Goal: Information Seeking & Learning: Learn about a topic

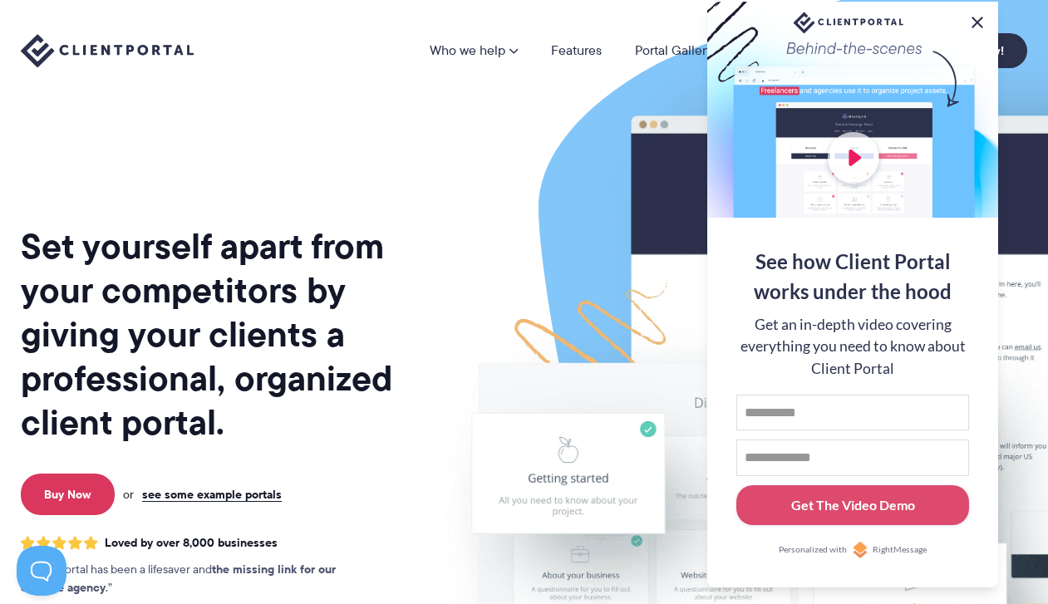
click at [976, 17] on button at bounding box center [977, 22] width 20 height 20
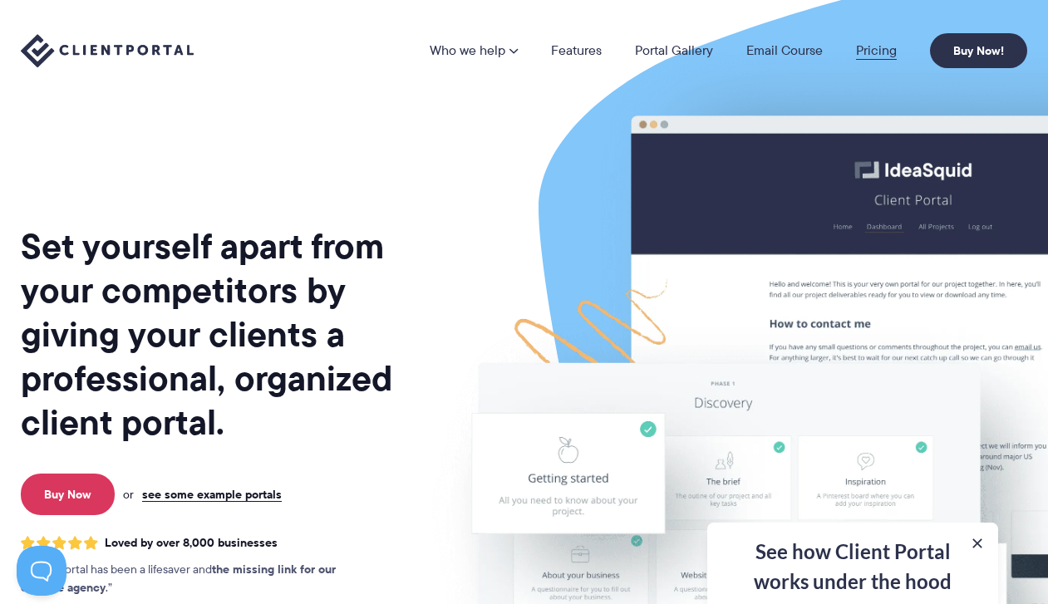
click at [879, 47] on link "Pricing" at bounding box center [876, 50] width 41 height 13
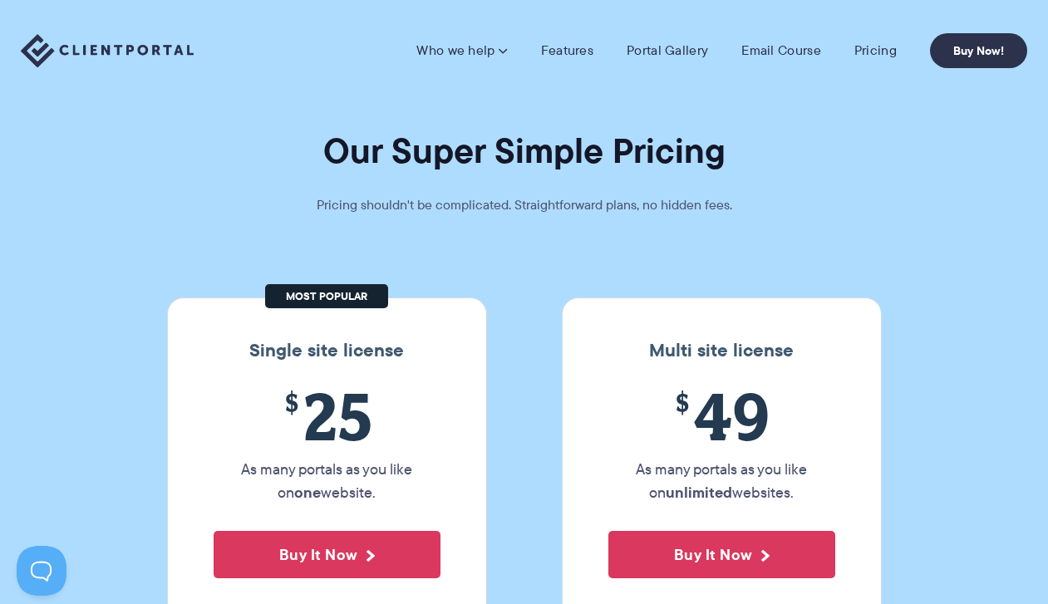
click at [685, 61] on nav "Who we help Who we help View pricing Agencies See how Client Portal can help gi…" at bounding box center [721, 50] width 611 height 35
click at [676, 61] on nav "Who we help Who we help View pricing Agencies See how Client Portal can help gi…" at bounding box center [721, 50] width 611 height 35
click at [673, 55] on link "Portal Gallery" at bounding box center [666, 50] width 81 height 17
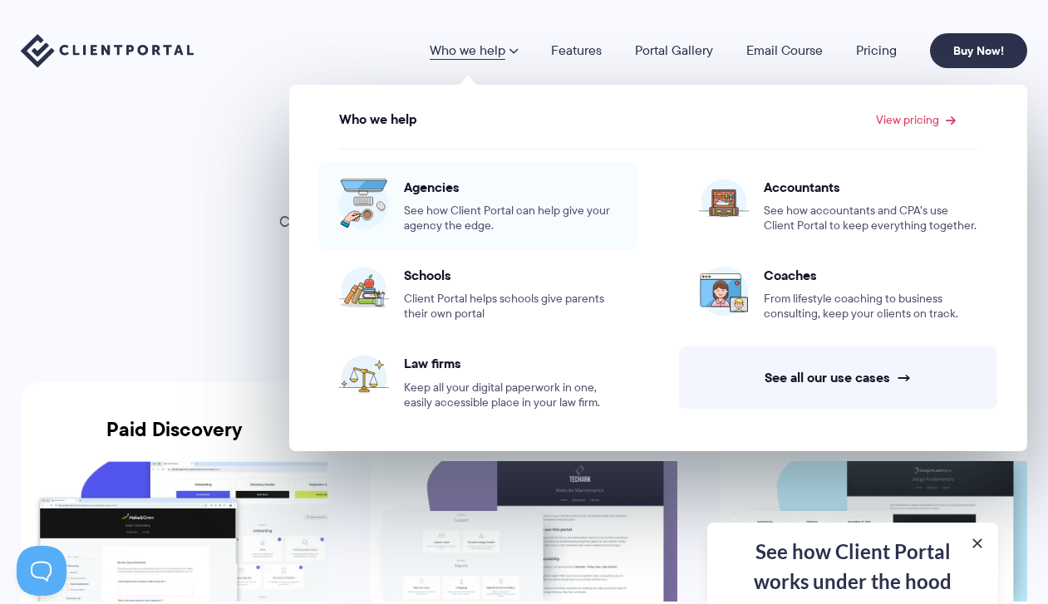
click at [523, 213] on span "See how Client Portal can help give your agency the edge." at bounding box center [511, 219] width 214 height 30
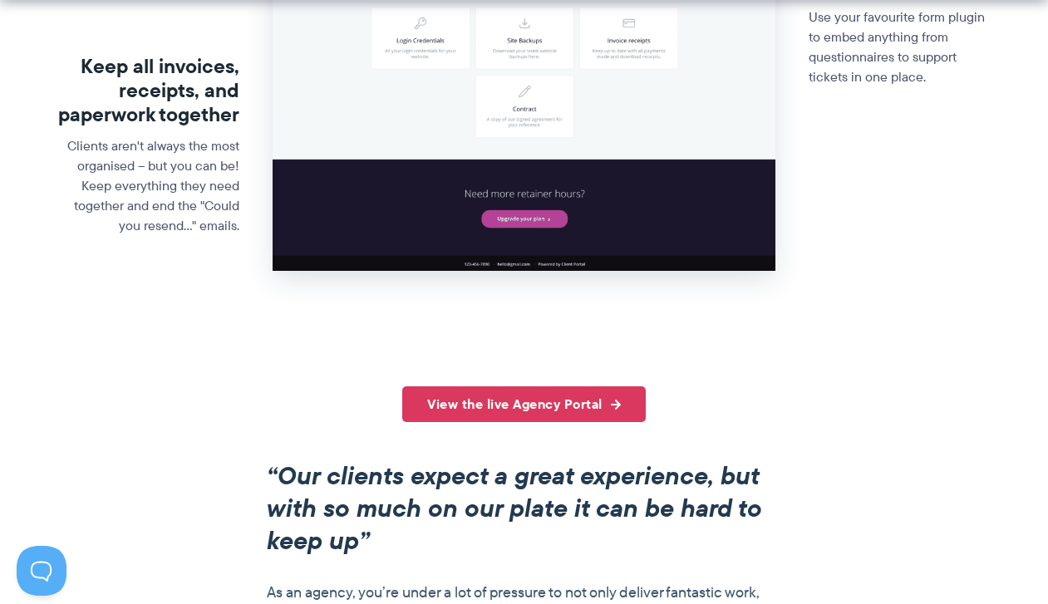
scroll to position [965, 0]
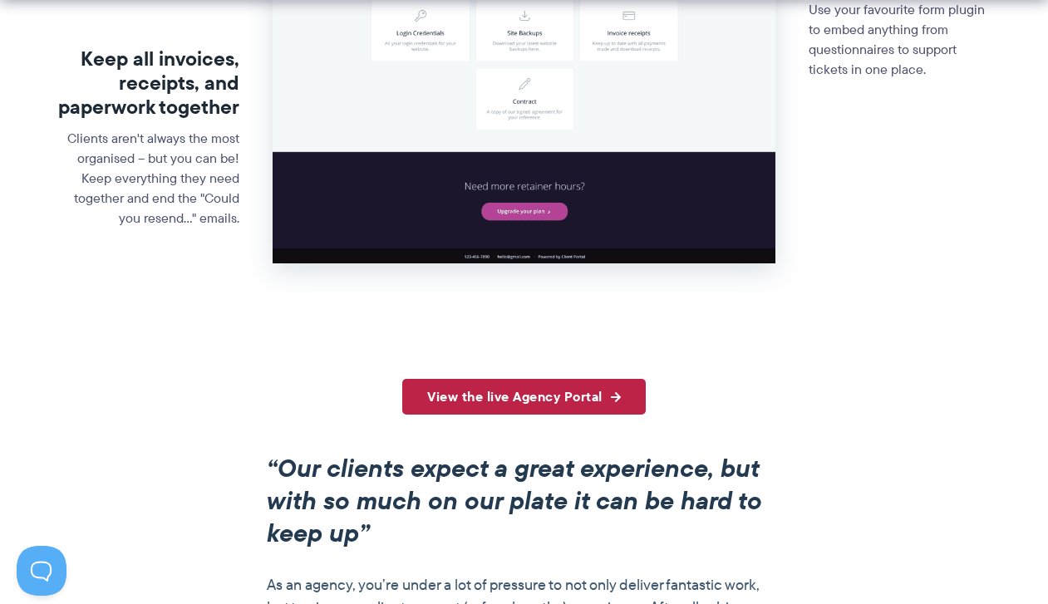
click at [580, 403] on link "View the live Agency Portal" at bounding box center [523, 397] width 243 height 36
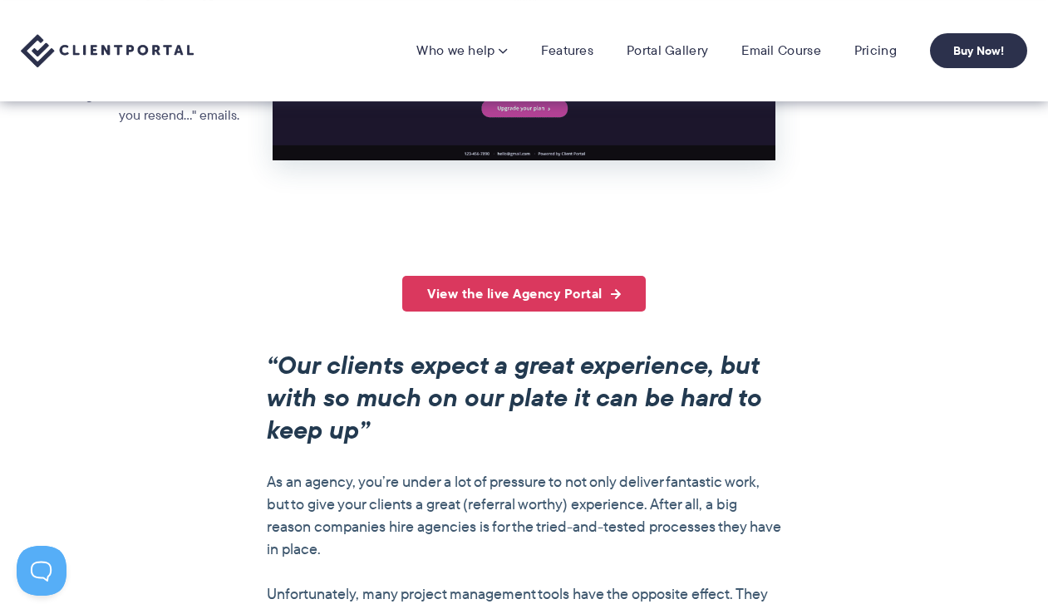
scroll to position [1038, 0]
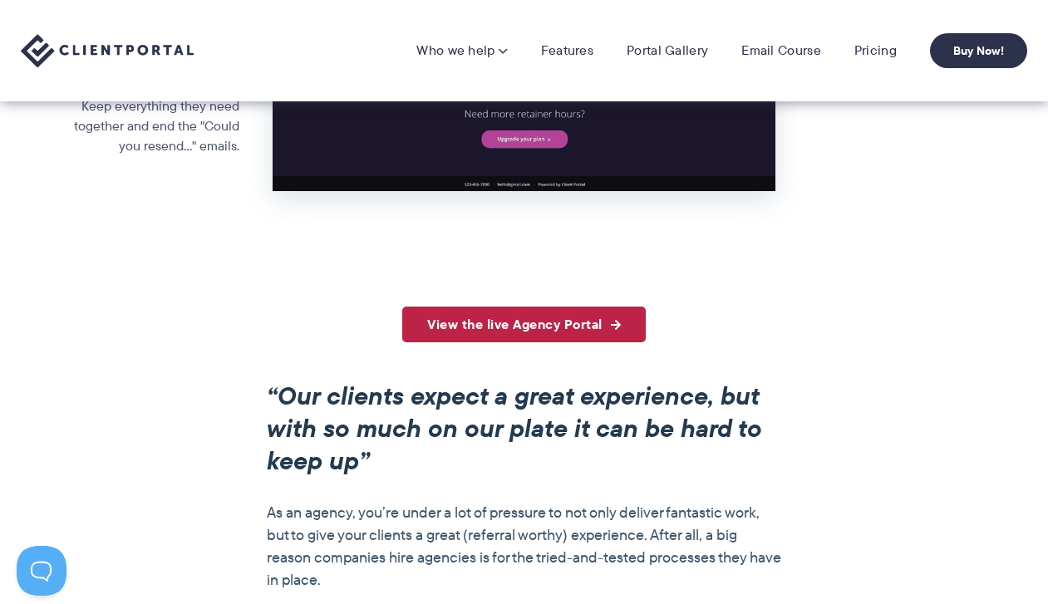
click at [600, 317] on link "View the live Agency Portal" at bounding box center [523, 325] width 243 height 36
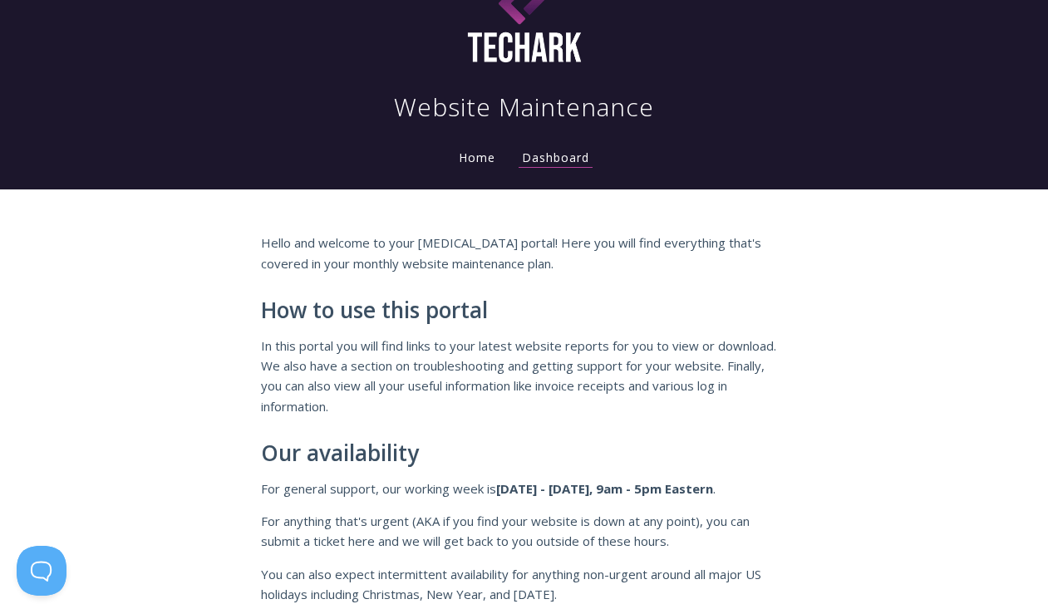
scroll to position [51, 0]
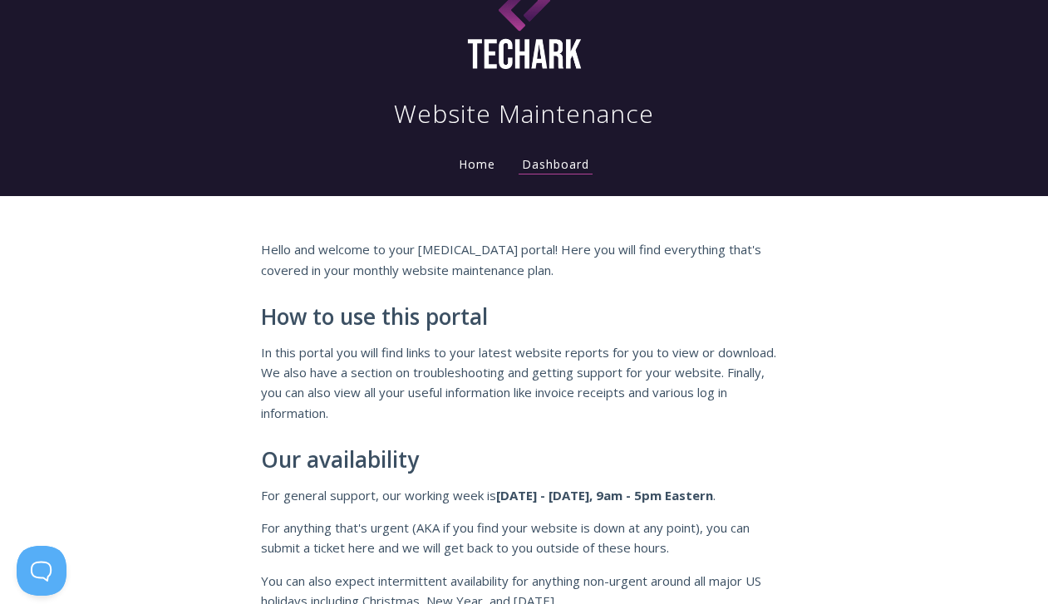
click at [479, 173] on li "Home" at bounding box center [476, 159] width 63 height 33
click at [479, 167] on link "Home" at bounding box center [476, 164] width 43 height 16
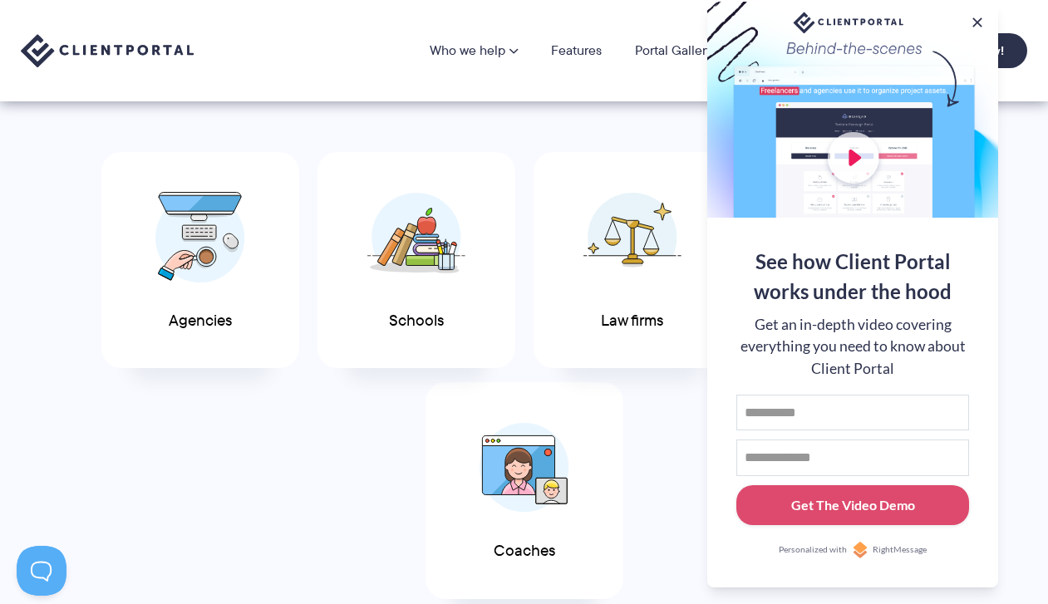
scroll to position [823, 0]
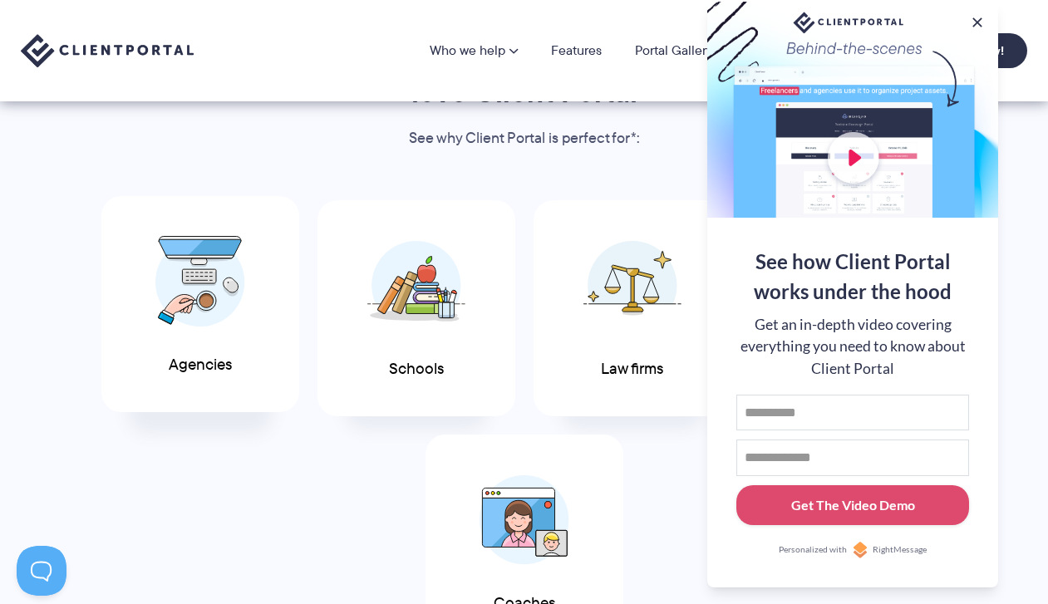
click at [235, 356] on div "Agencies" at bounding box center [200, 304] width 198 height 217
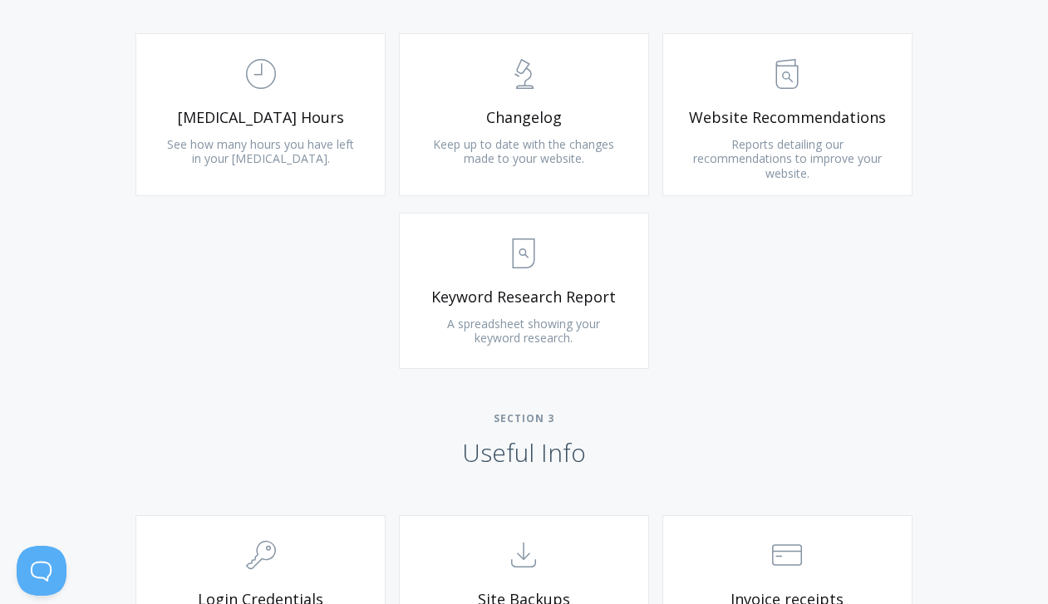
scroll to position [1193, 0]
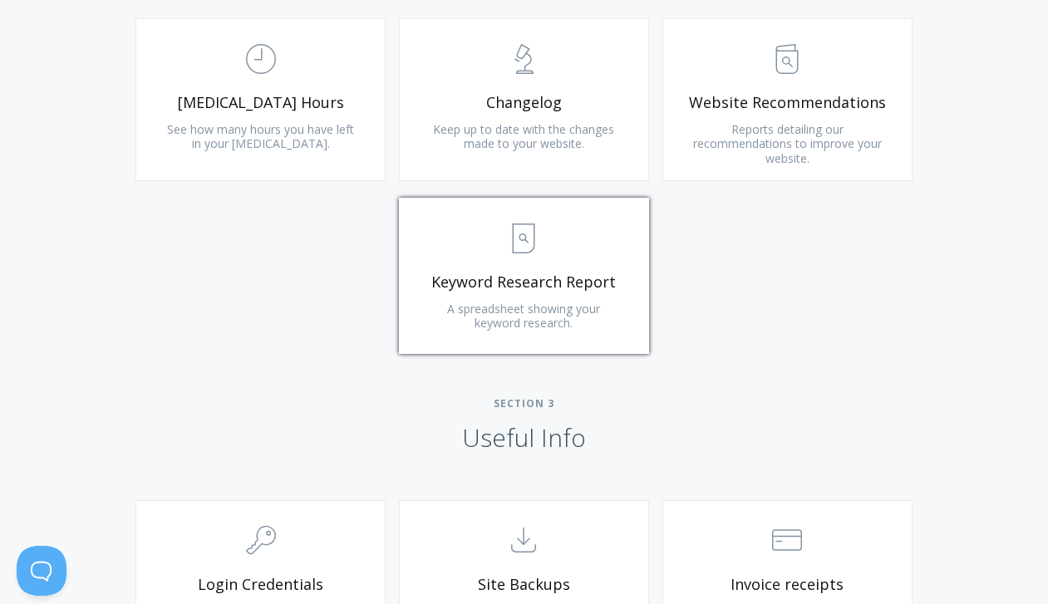
click at [547, 296] on link ".st0{fill:none;stroke:#000000;stroke-width:2;stroke-miterlimit:10;} Untitled-15…" at bounding box center [524, 276] width 250 height 156
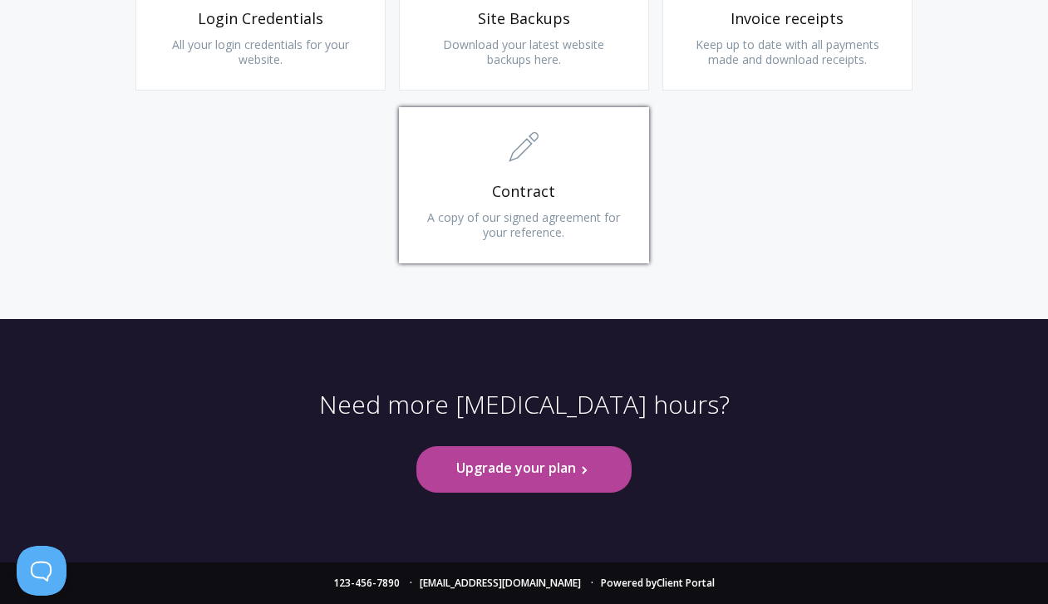
scroll to position [1537, 0]
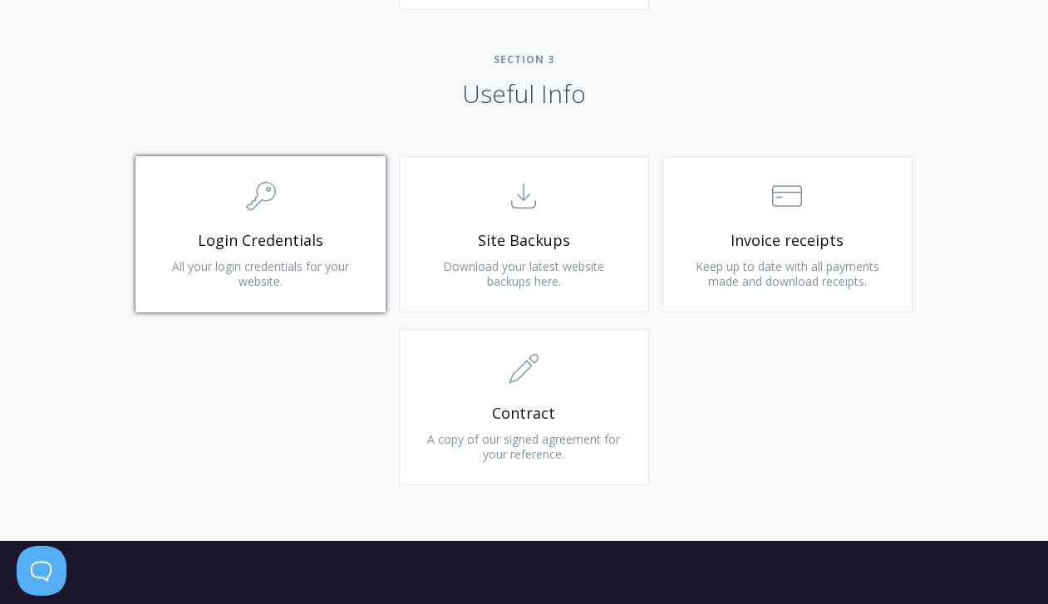
click at [358, 209] on span ".cls-1{fill:none;stroke:#000;stroke-miterlimit:10;stroke-width:2px;} 1. General" at bounding box center [260, 197] width 199 height 51
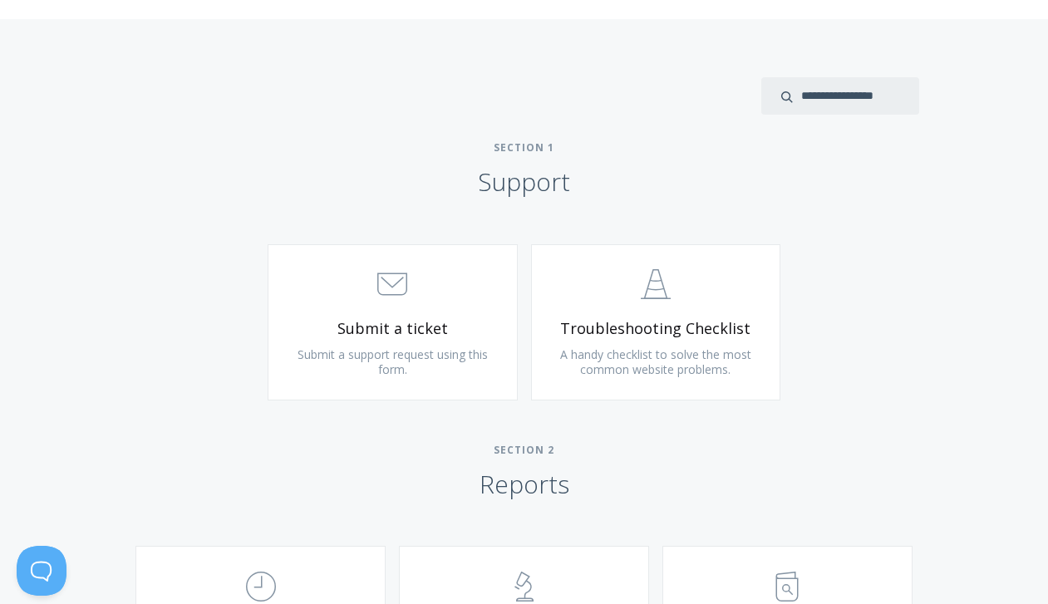
scroll to position [498, 0]
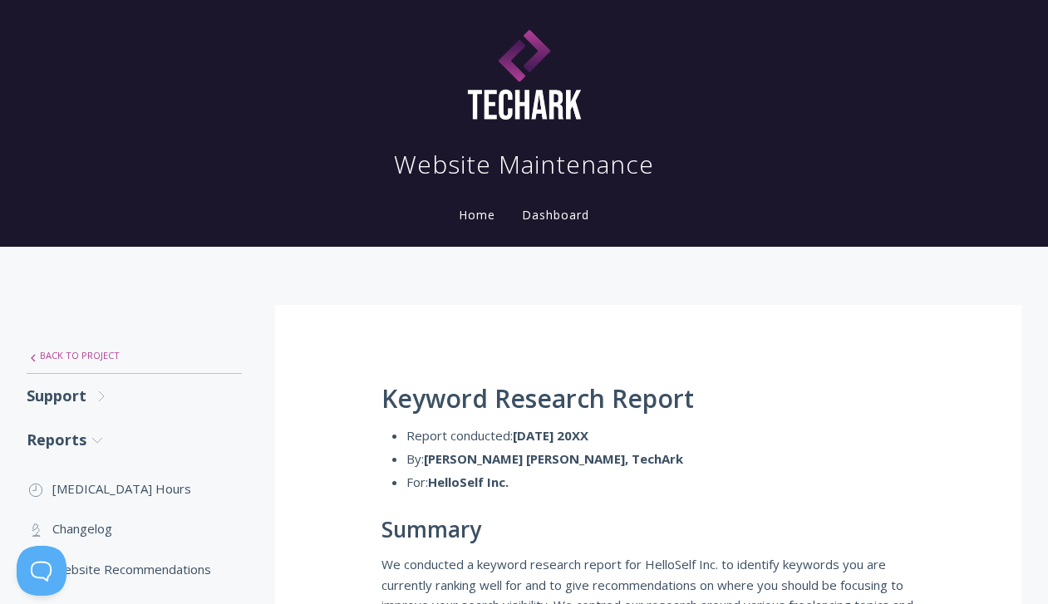
click at [69, 347] on link ".st0{fill:none;stroke:#000000;stroke-width:2;stroke-miterlimit:10;} Untitled-27…" at bounding box center [134, 355] width 215 height 35
